Goal: Information Seeking & Learning: Learn about a topic

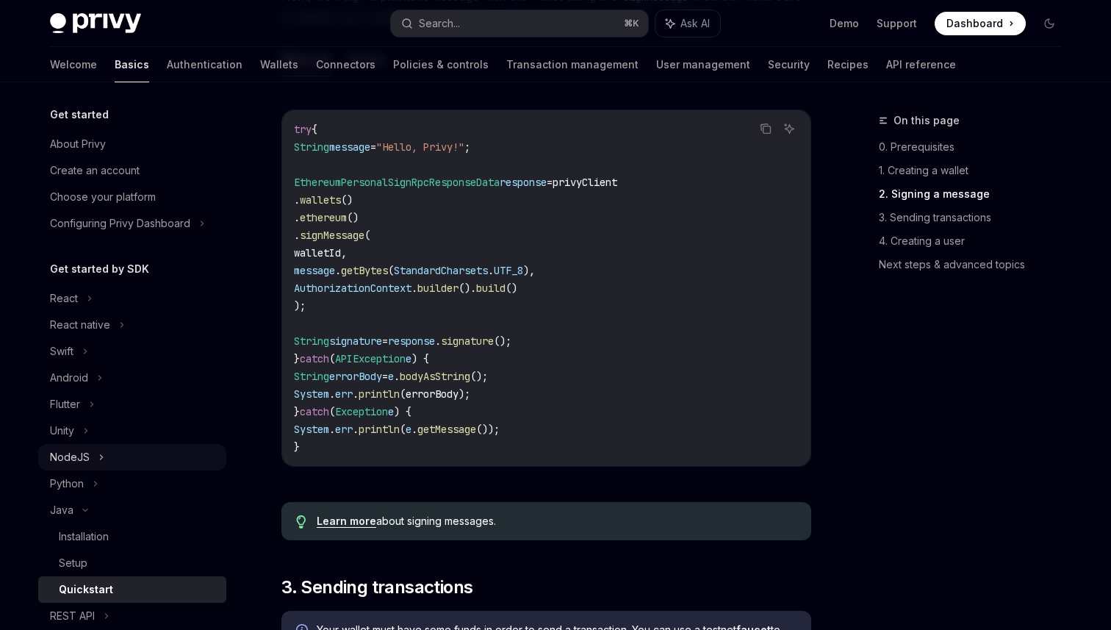
scroll to position [913, 0]
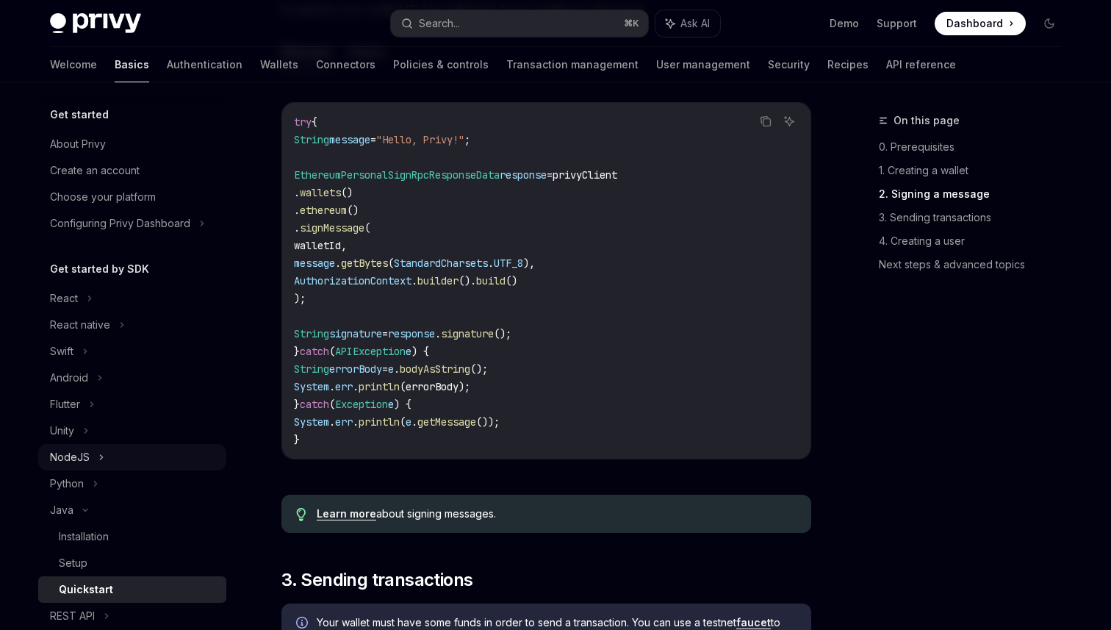
click at [104, 457] on div "NodeJS" at bounding box center [132, 457] width 188 height 26
type textarea "*"
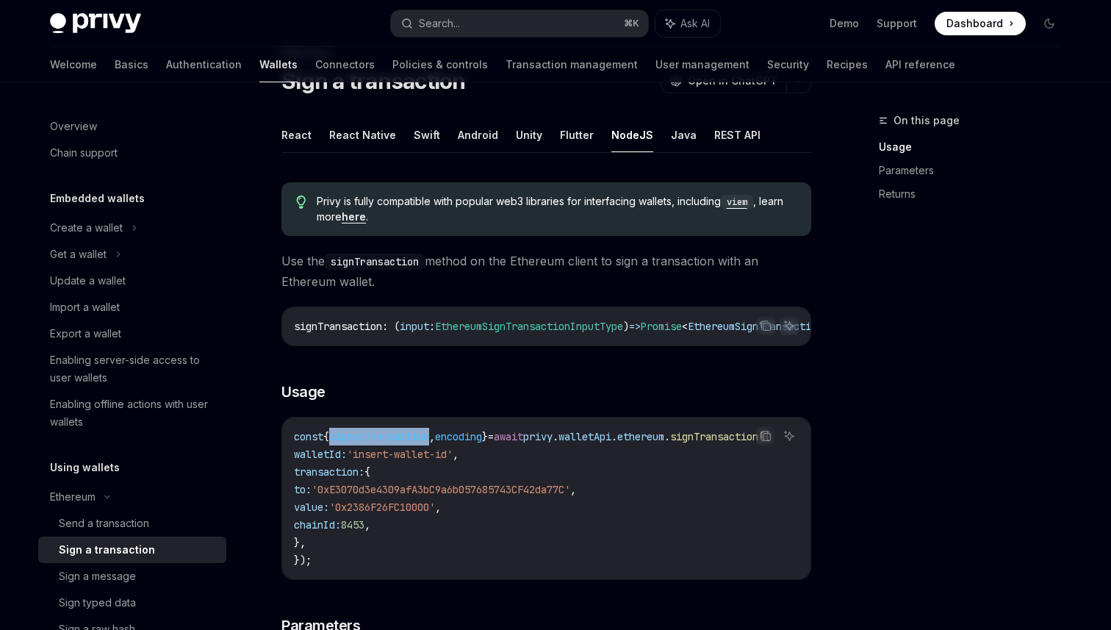
scroll to position [301, 0]
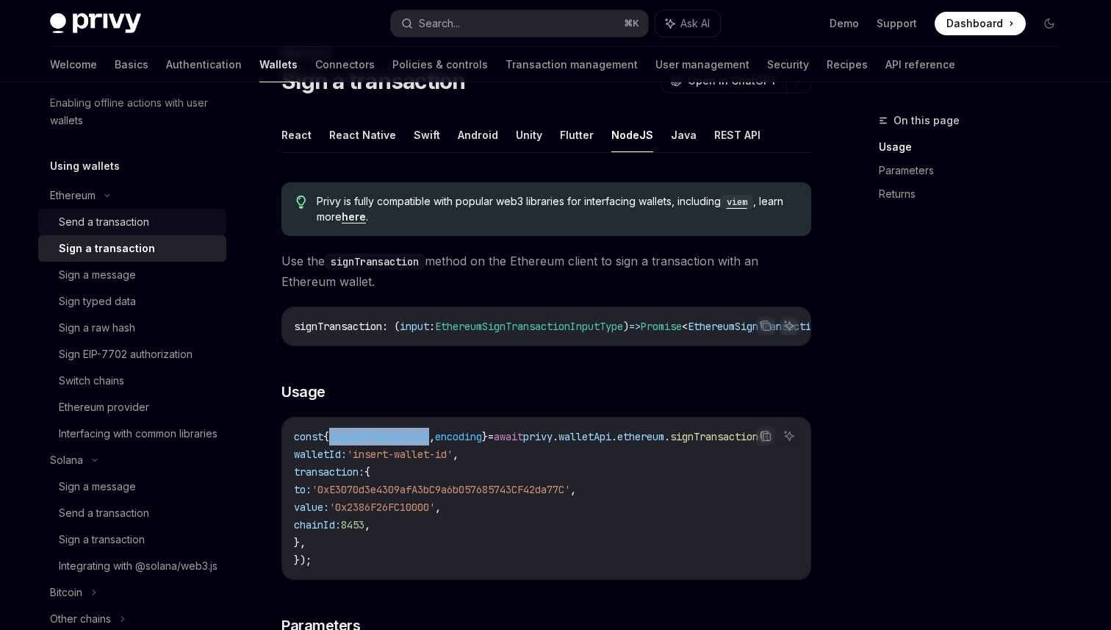
click at [129, 217] on div "Send a transaction" at bounding box center [104, 222] width 90 height 18
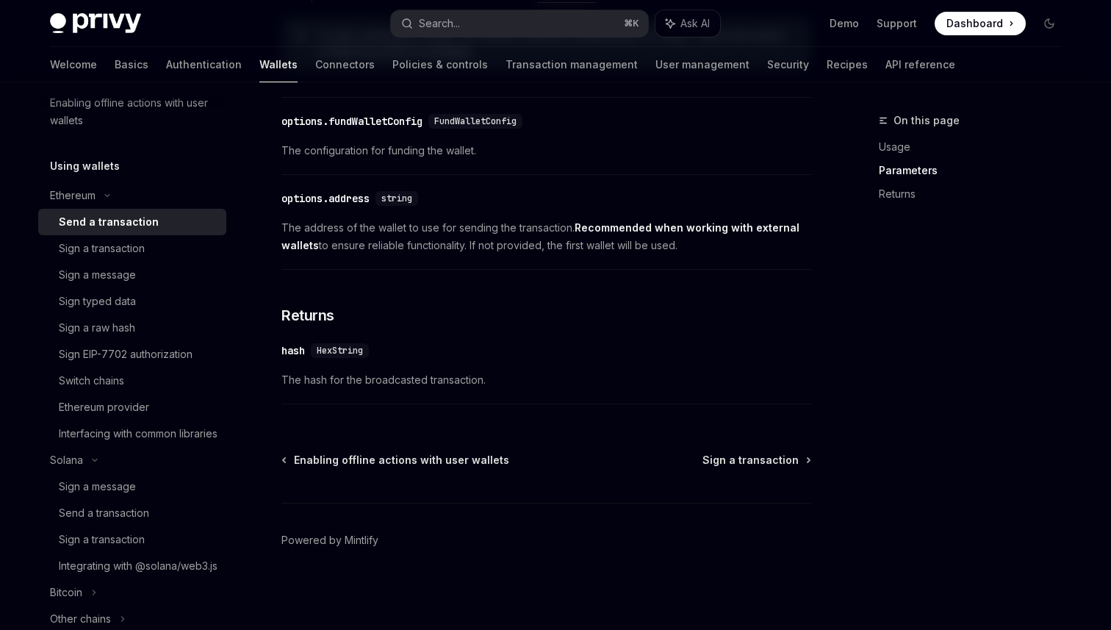
scroll to position [876, 0]
click at [148, 300] on div "Sign typed data" at bounding box center [138, 301] width 159 height 18
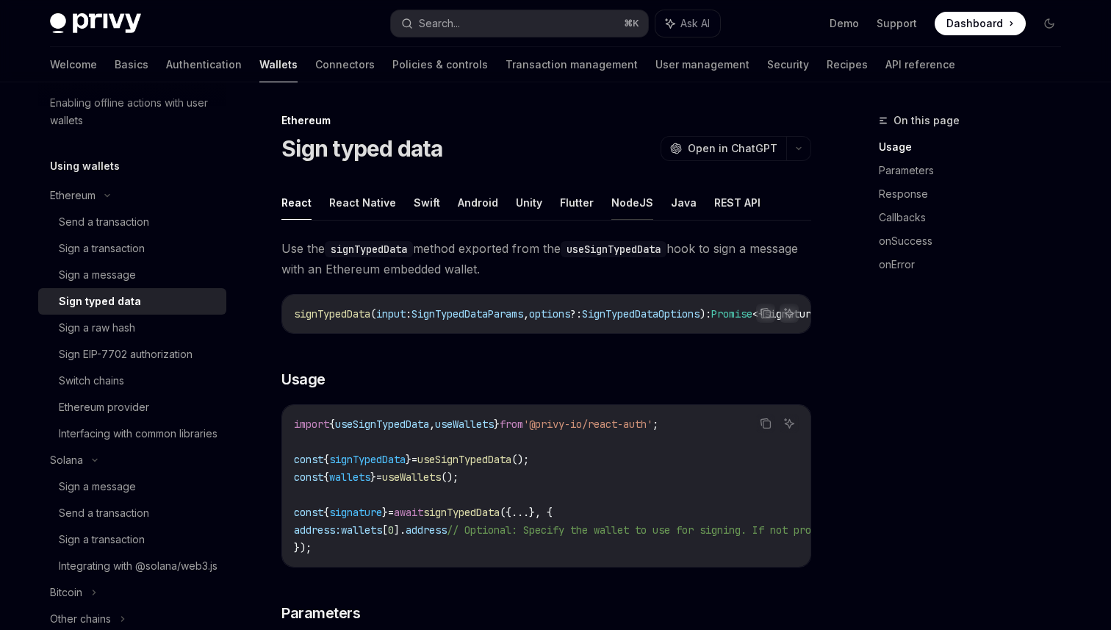
click at [612, 206] on button "NodeJS" at bounding box center [632, 202] width 42 height 35
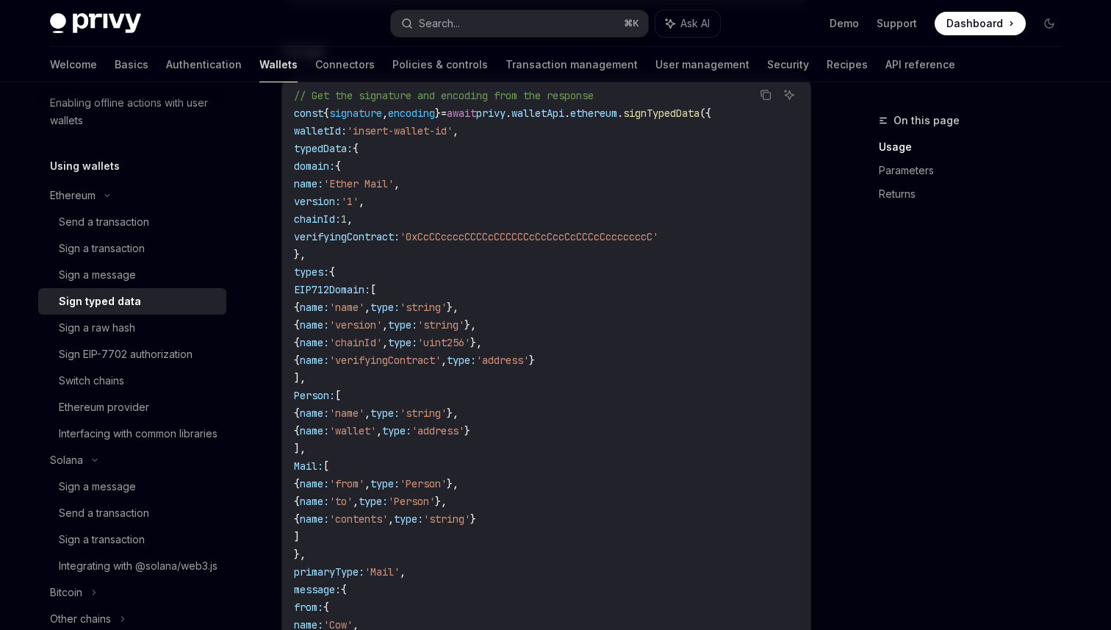
scroll to position [295, 0]
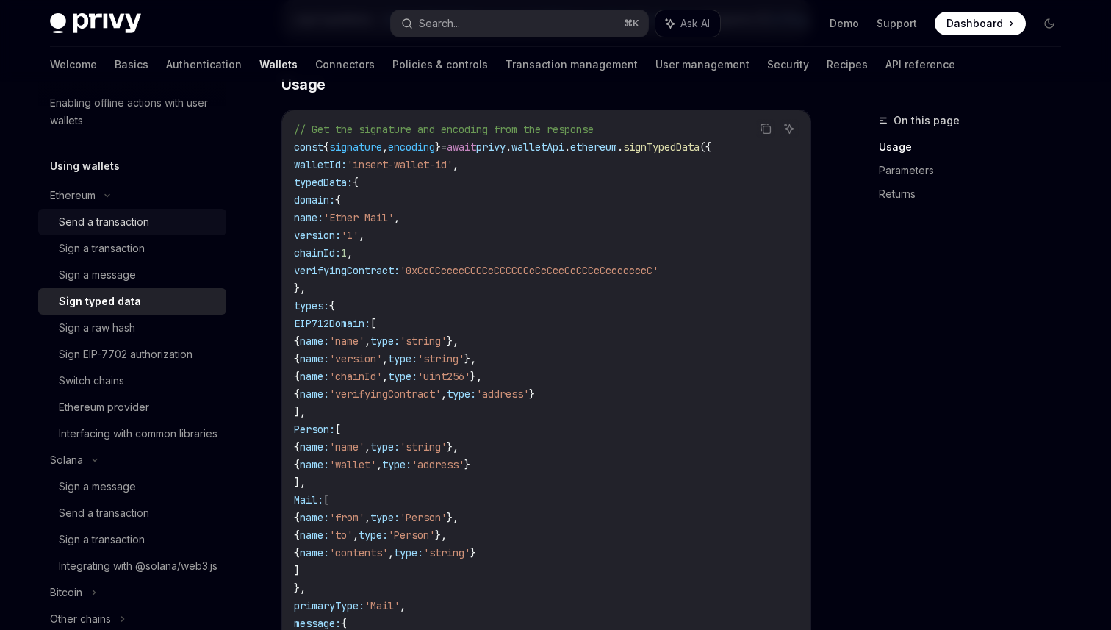
click at [143, 226] on div "Send a transaction" at bounding box center [104, 222] width 90 height 18
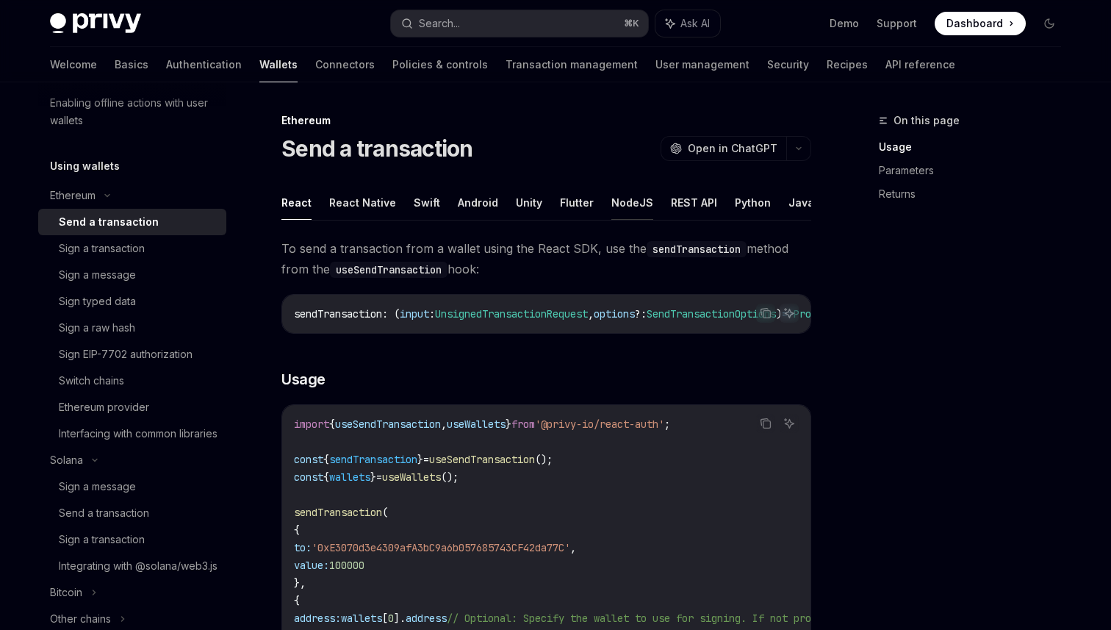
click at [627, 201] on button "NodeJS" at bounding box center [632, 202] width 42 height 35
type textarea "*"
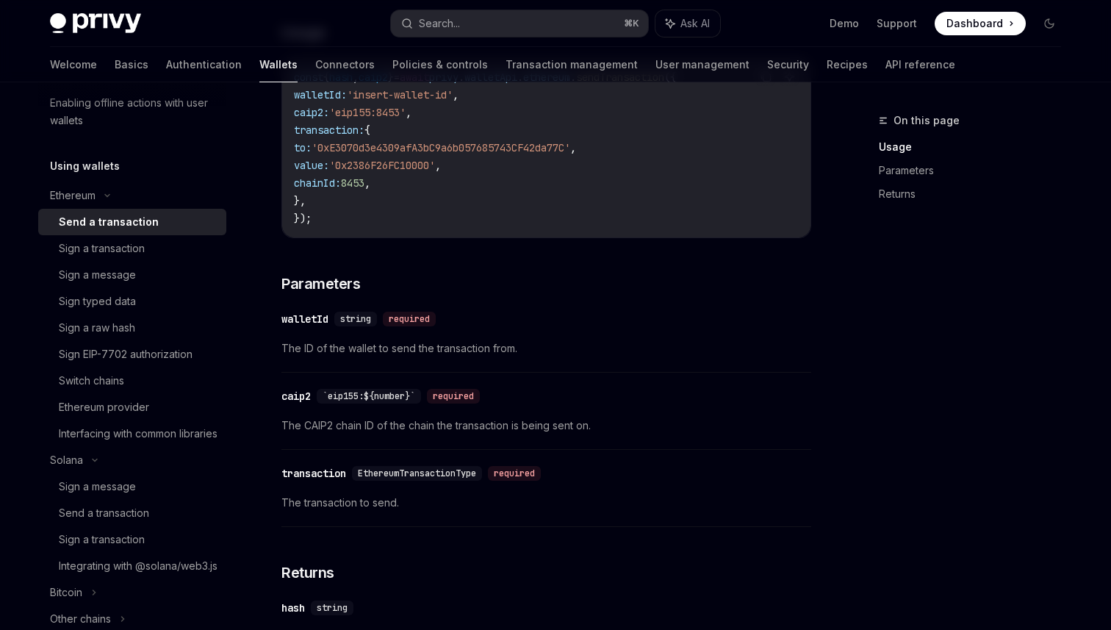
scroll to position [702, 0]
